Goal: Complete application form

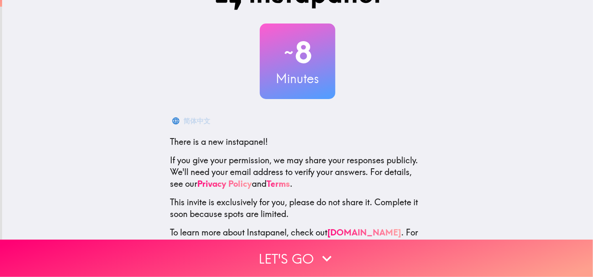
scroll to position [61, 0]
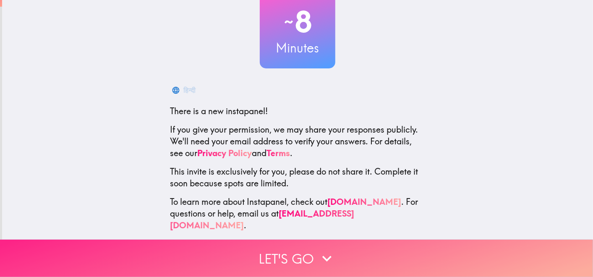
click at [300, 247] on button "Let's go" at bounding box center [296, 258] width 593 height 37
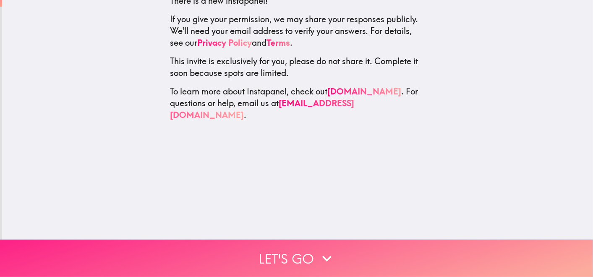
scroll to position [0, 0]
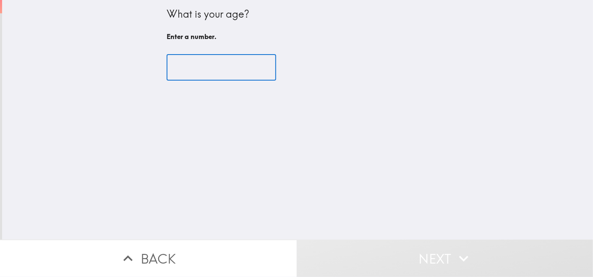
click at [167, 61] on input "number" at bounding box center [222, 68] width 110 height 26
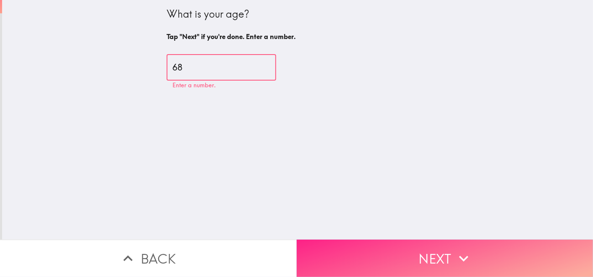
type input "68"
click at [455, 249] on icon "button" at bounding box center [464, 258] width 18 height 18
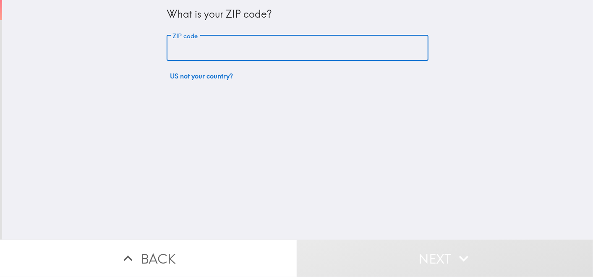
click at [186, 52] on input "ZIP code" at bounding box center [298, 48] width 262 height 26
type input "33935"
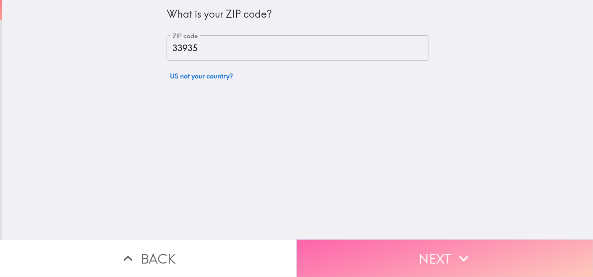
click at [462, 249] on icon "button" at bounding box center [464, 258] width 18 height 18
